Goal: Task Accomplishment & Management: Manage account settings

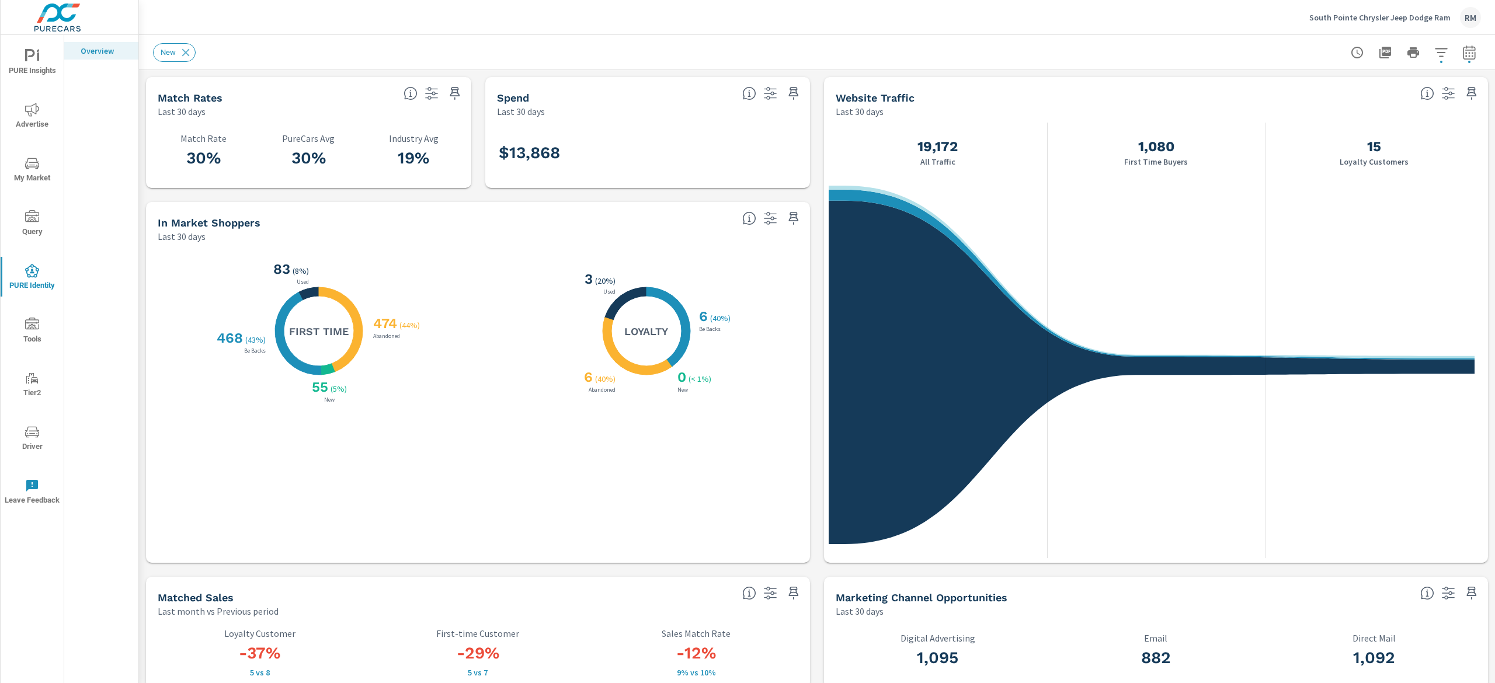
click at [1362, 16] on p "South Pointe Chrysler Jeep Dodge Ram" at bounding box center [1379, 17] width 141 height 11
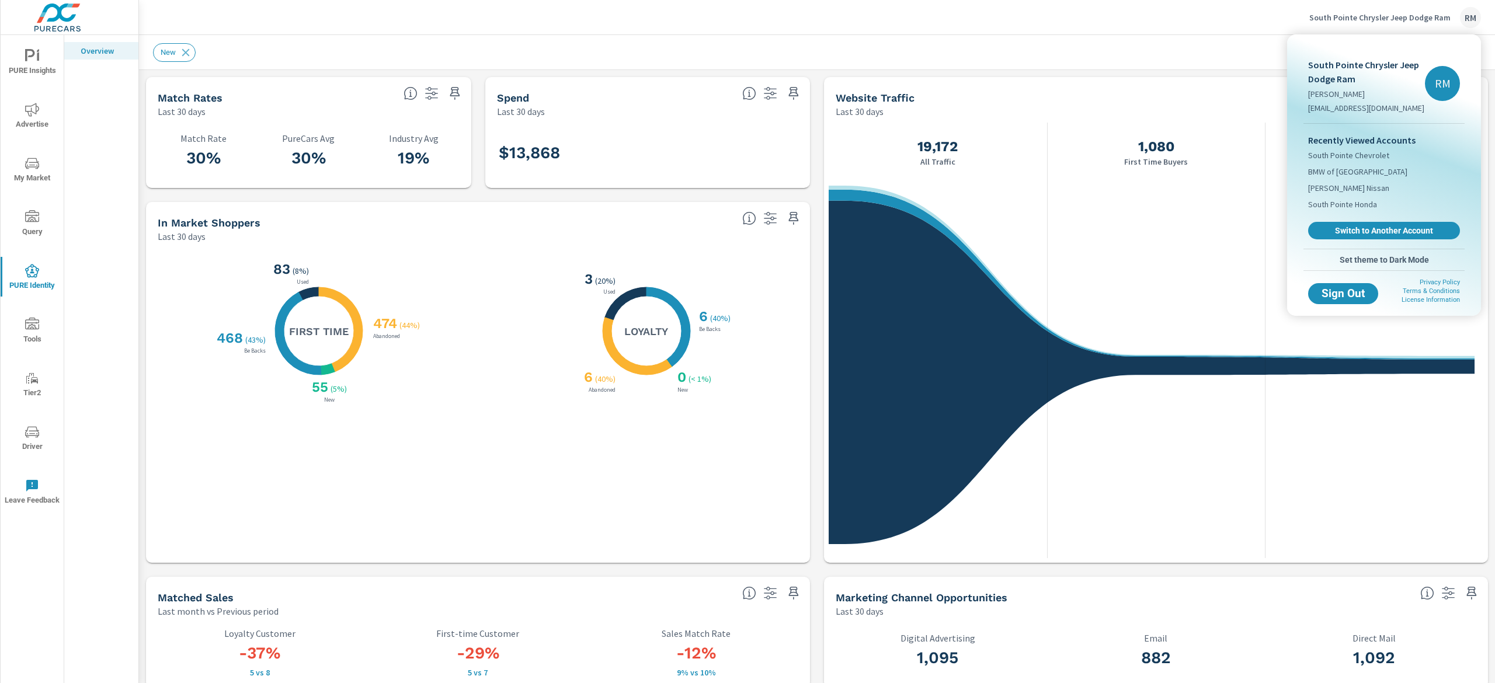
click at [1366, 218] on div "Recently Viewed Accounts [GEOGRAPHIC_DATA] Chevrolet BMW of Tulsa [PERSON_NAME]…" at bounding box center [1383, 186] width 161 height 125
click at [1366, 226] on span "Switch to Another Account" at bounding box center [1383, 230] width 143 height 11
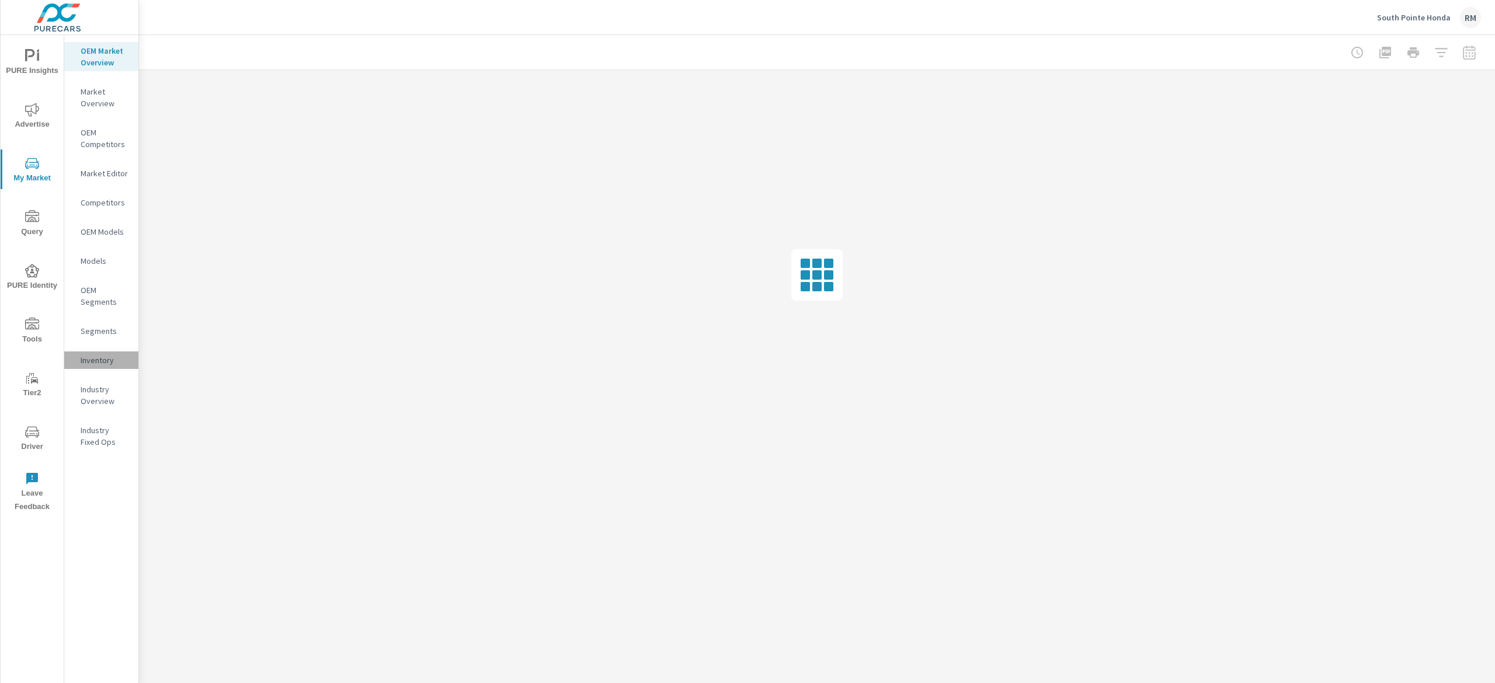
click at [99, 356] on p "Inventory" at bounding box center [105, 360] width 48 height 12
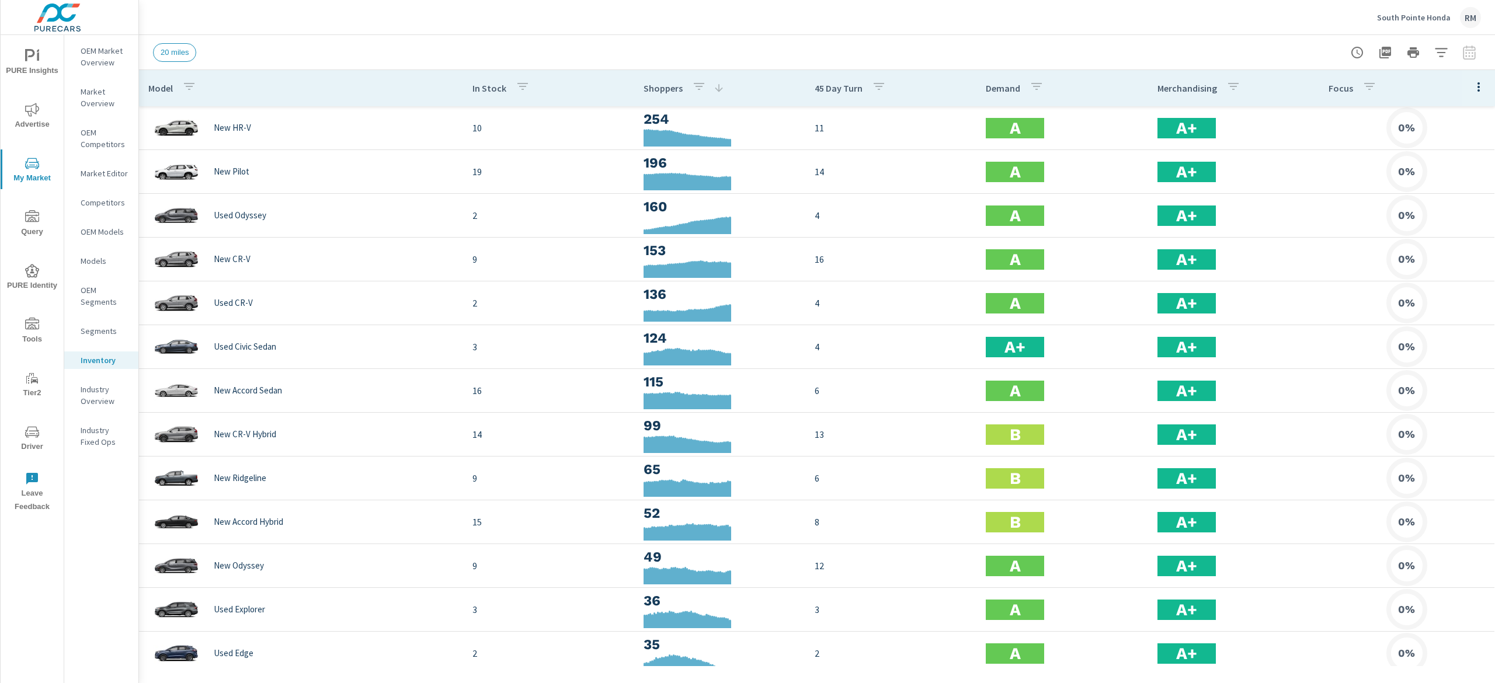
click at [41, 64] on span "PURE Insights" at bounding box center [32, 63] width 56 height 29
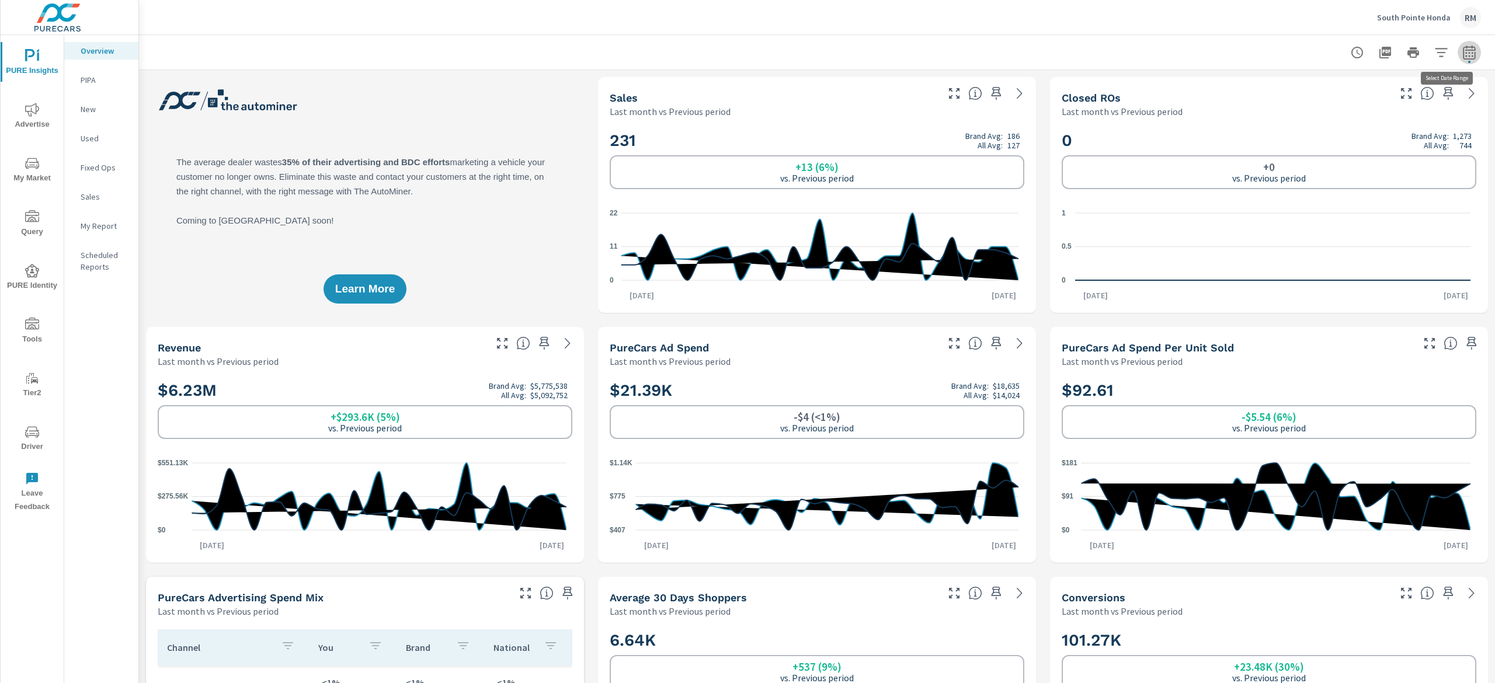
click at [1457, 60] on button "button" at bounding box center [1468, 52] width 23 height 23
select select "Last month"
select select "Previous period"
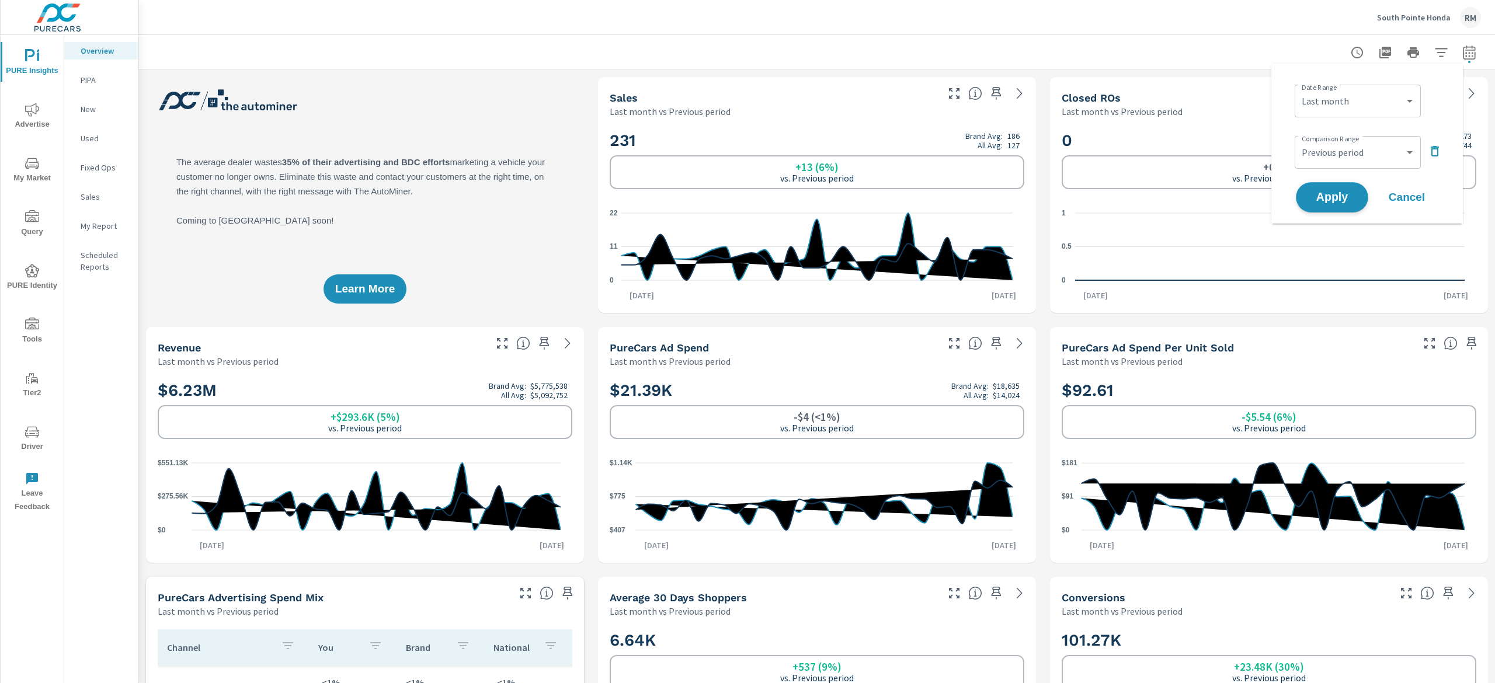
click at [1345, 198] on span "Apply" at bounding box center [1332, 197] width 48 height 11
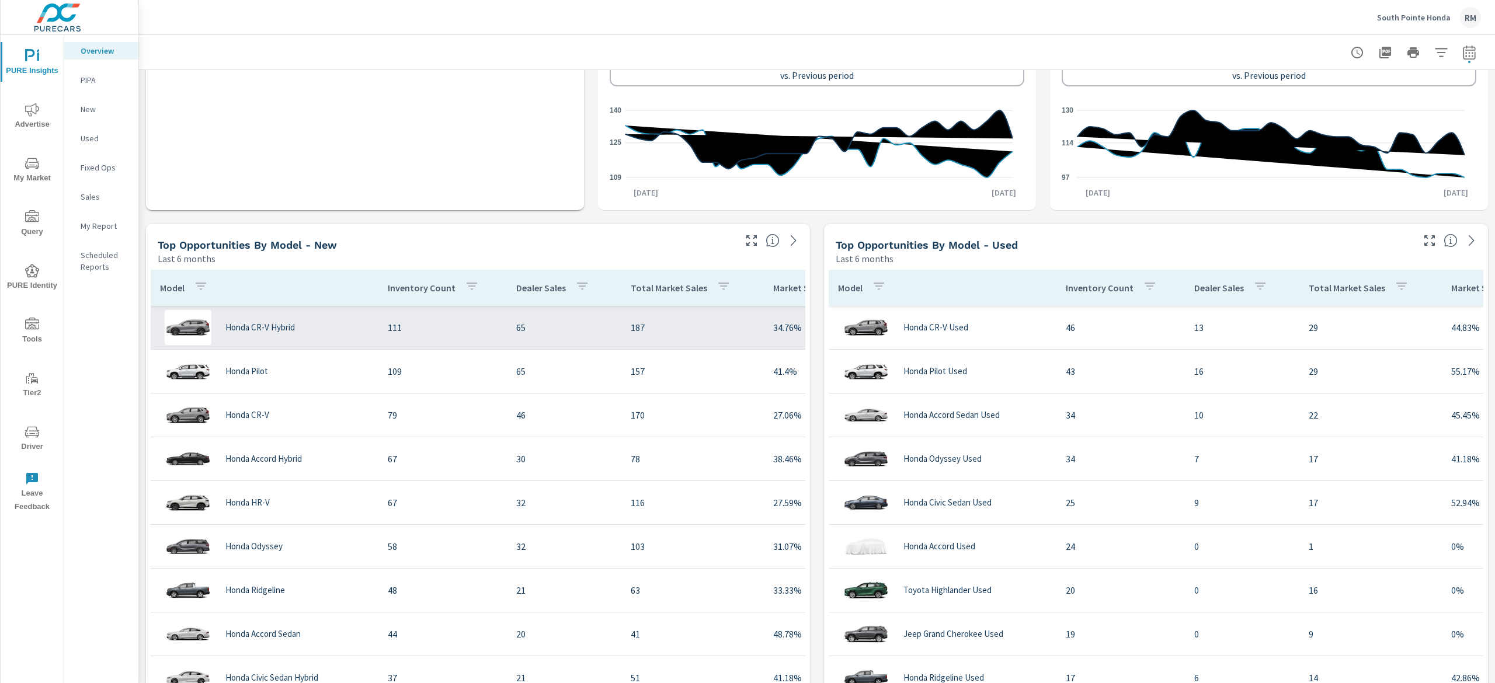
scroll to position [1051, 0]
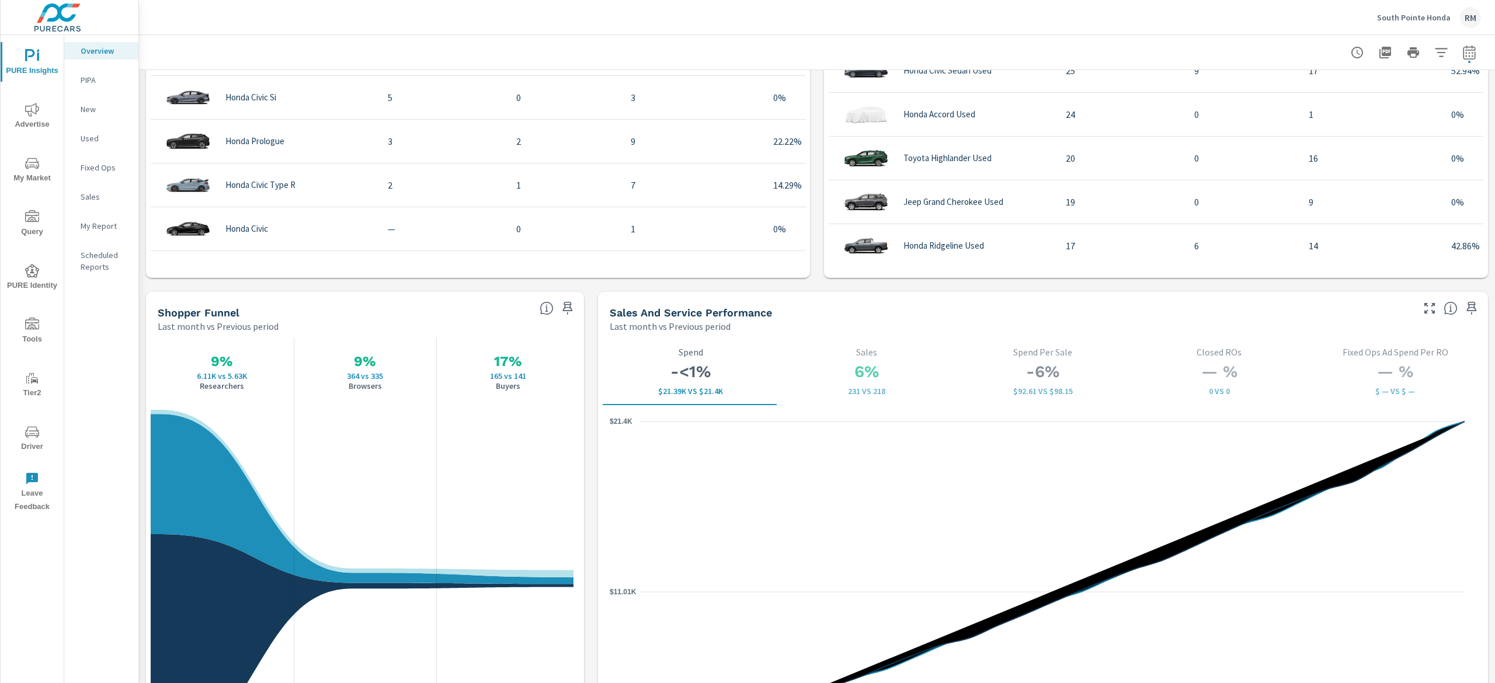
scroll to position [1518, 0]
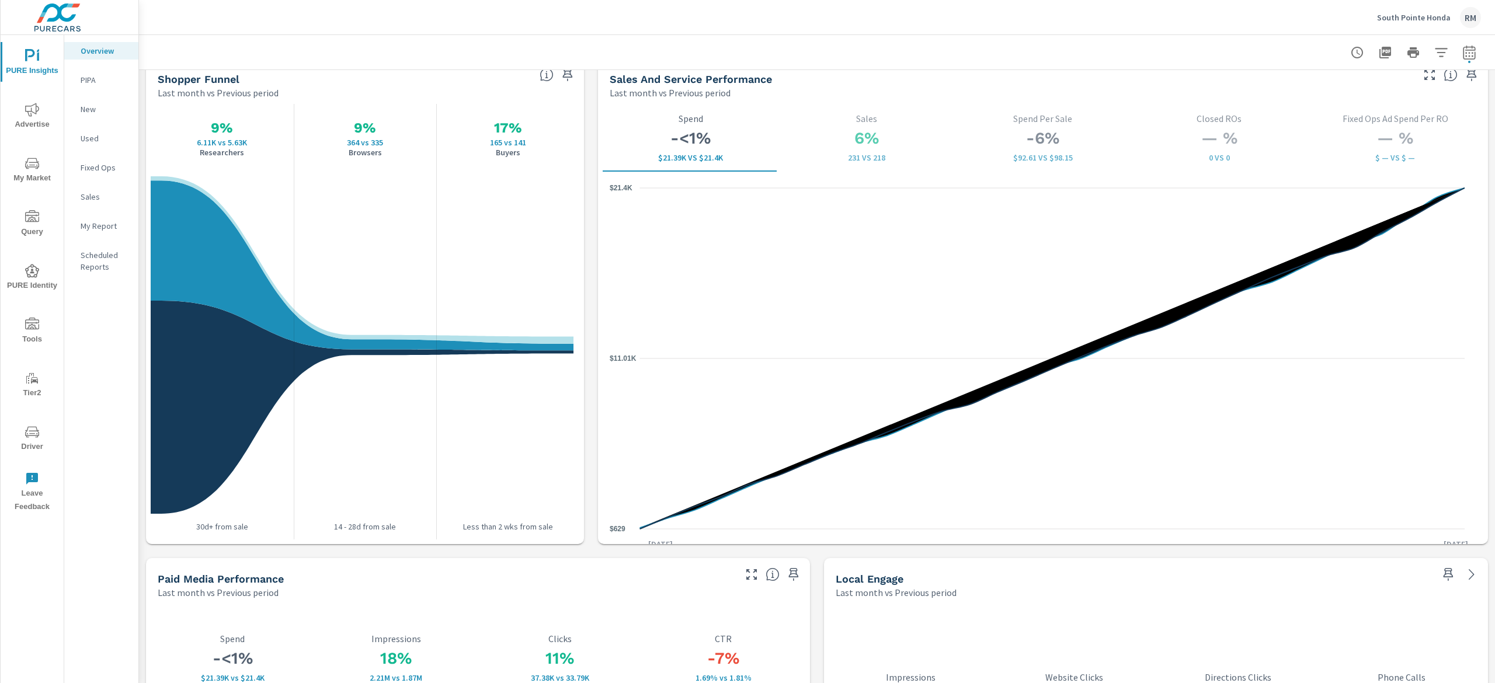
click at [29, 114] on icon "nav menu" at bounding box center [32, 110] width 14 height 14
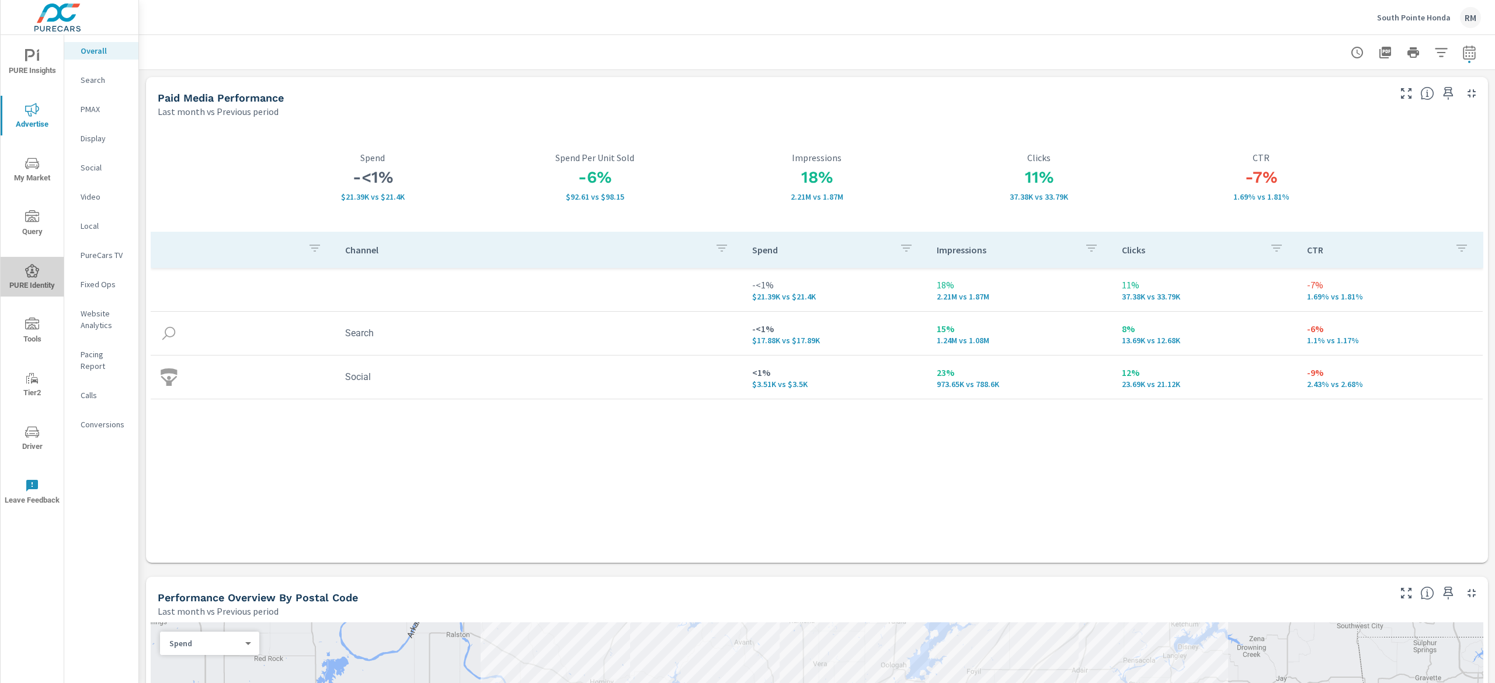
click at [36, 284] on span "PURE Identity" at bounding box center [32, 278] width 56 height 29
